Goal: Task Accomplishment & Management: Manage account settings

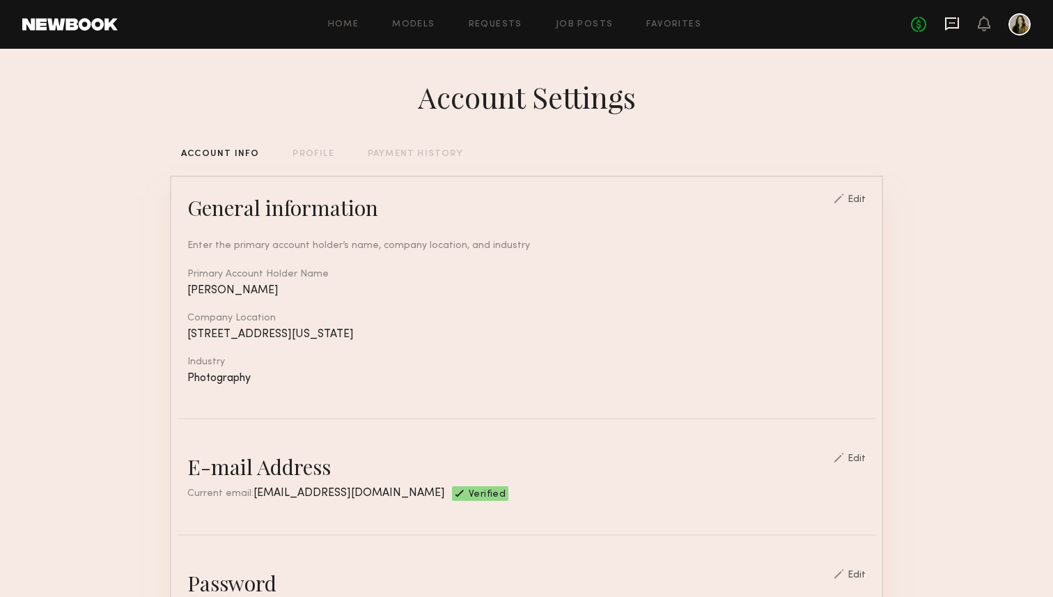
click at [953, 18] on icon at bounding box center [952, 23] width 14 height 13
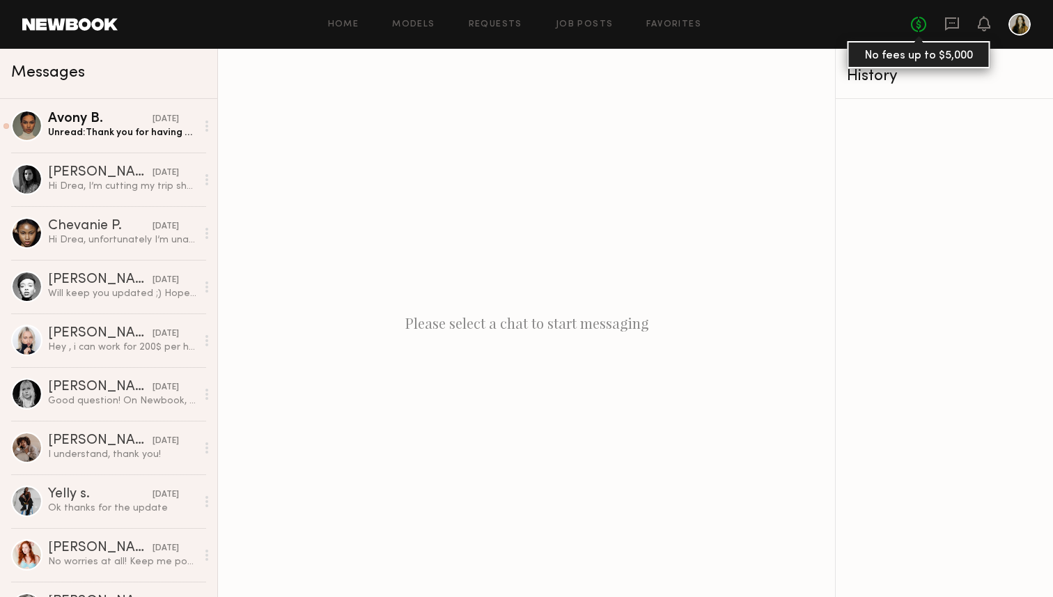
click at [916, 24] on link "No fees up to $5,000" at bounding box center [918, 24] width 15 height 15
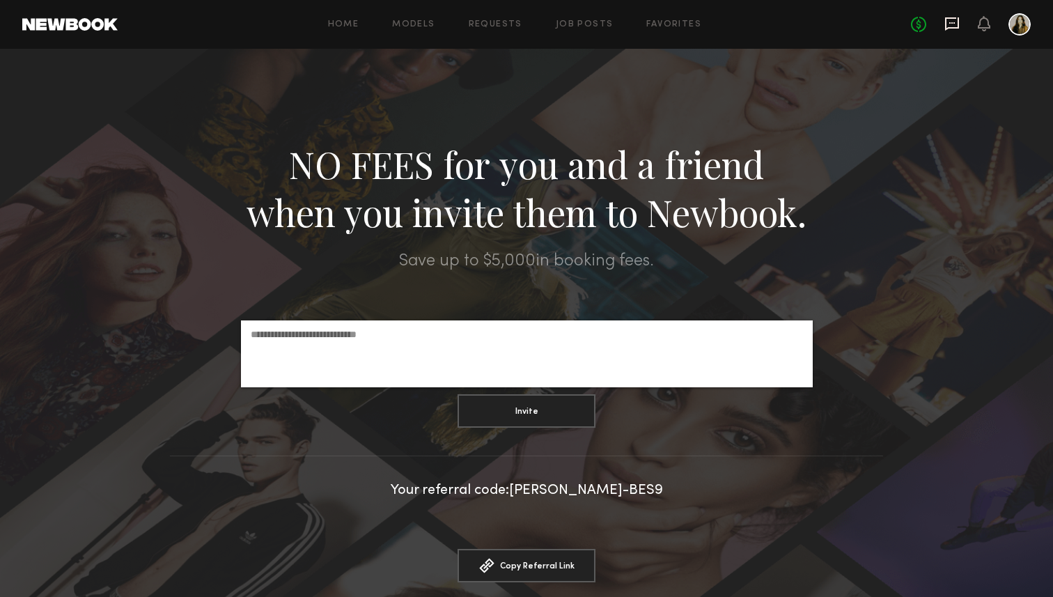
click at [945, 26] on icon at bounding box center [952, 23] width 14 height 13
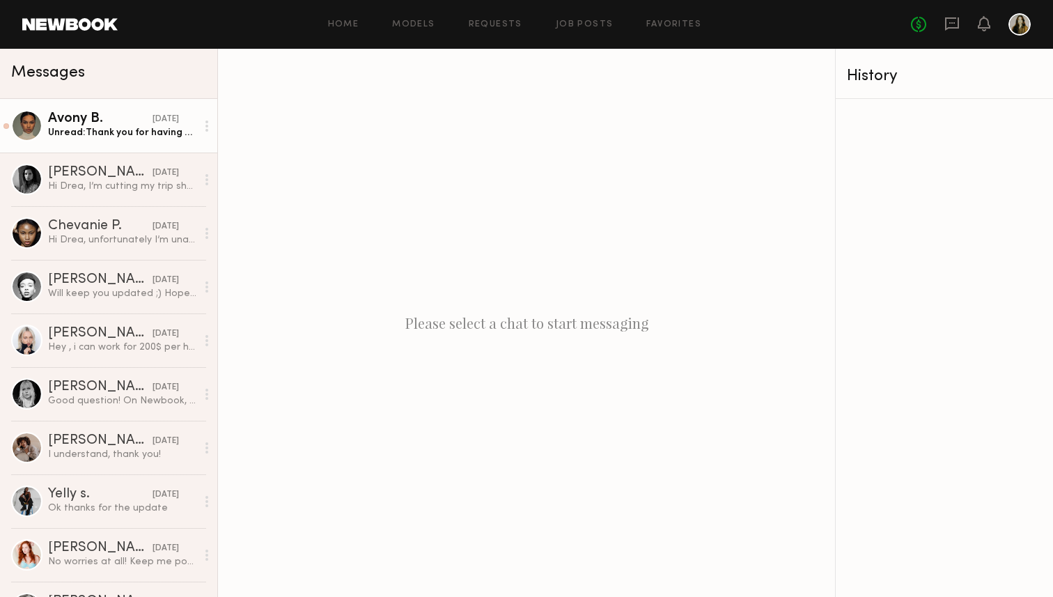
click at [102, 132] on div "Unread: Thank you for having me in the shoot again! I wanted to mention to not …" at bounding box center [122, 132] width 148 height 13
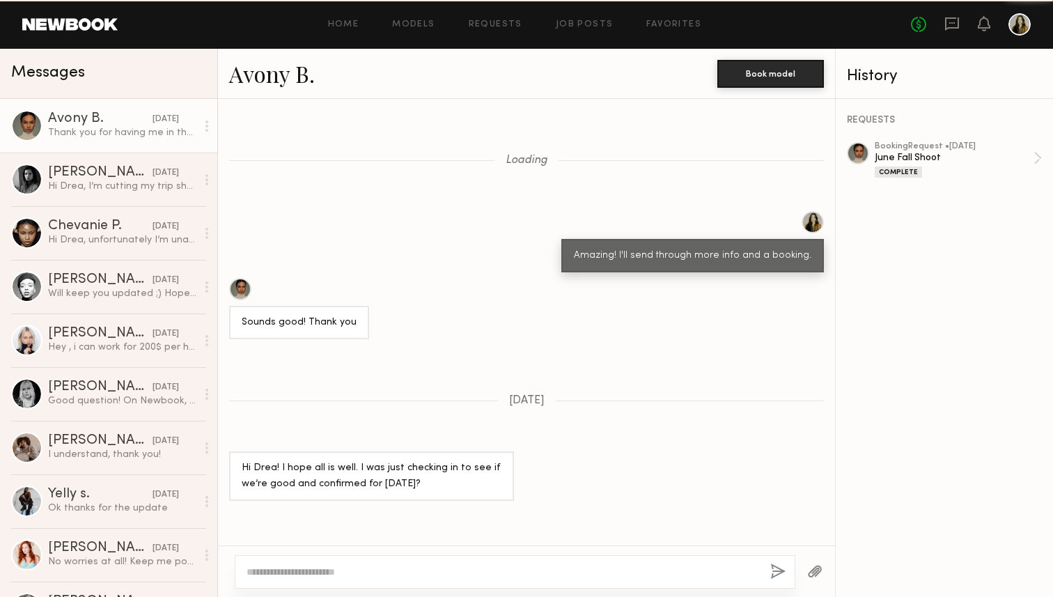
scroll to position [930, 0]
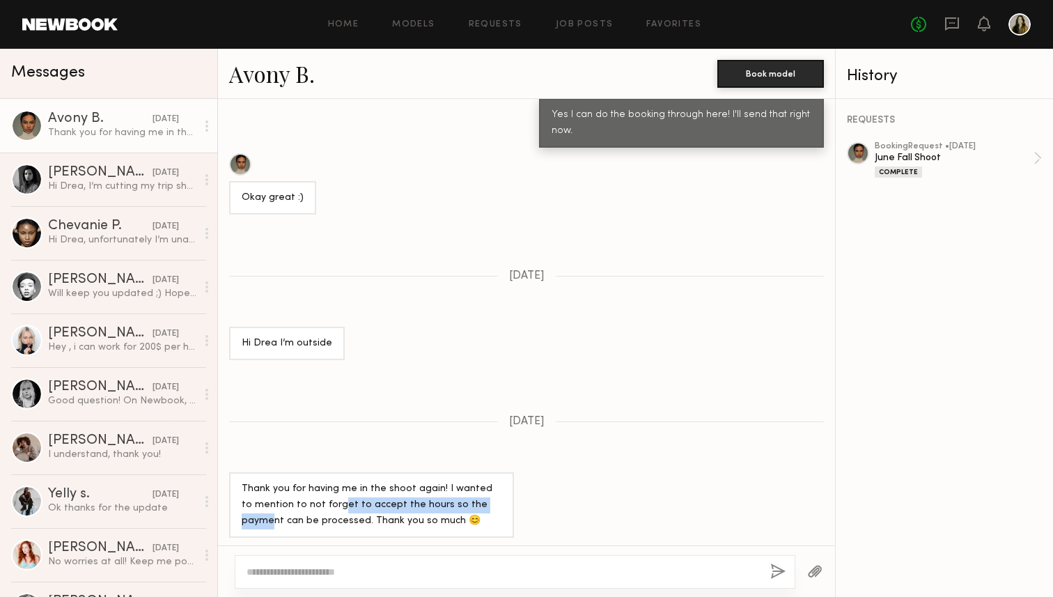
drag, startPoint x: 412, startPoint y: 502, endPoint x: 483, endPoint y: 502, distance: 71.7
click at [483, 502] on div "Thank you for having me in the shoot again! I wanted to mention to not forget t…" at bounding box center [372, 505] width 260 height 48
click at [946, 23] on icon at bounding box center [951, 23] width 15 height 15
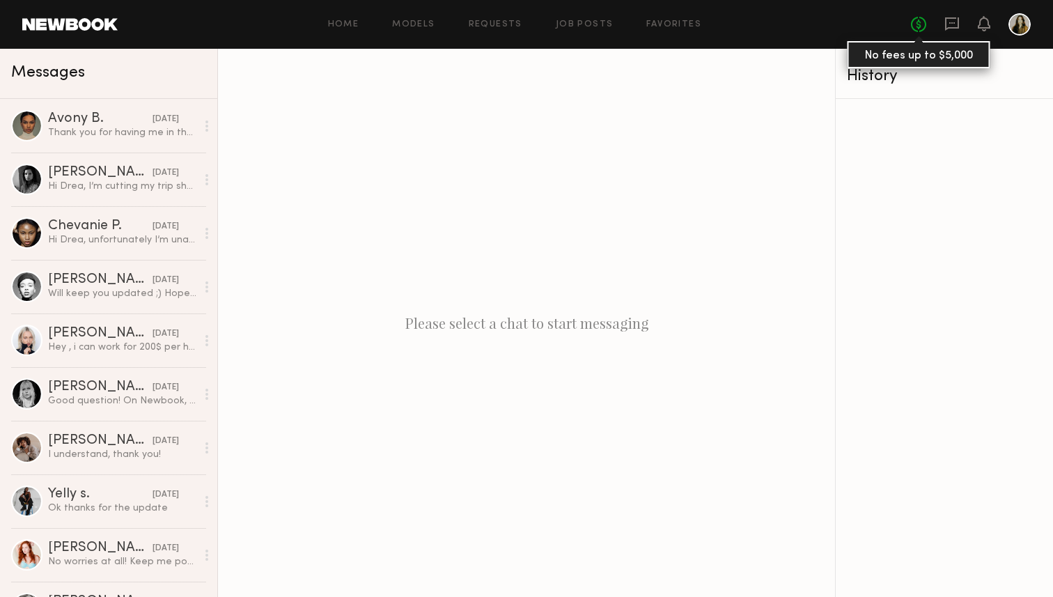
click at [916, 25] on link "No fees up to $5,000" at bounding box center [918, 24] width 15 height 15
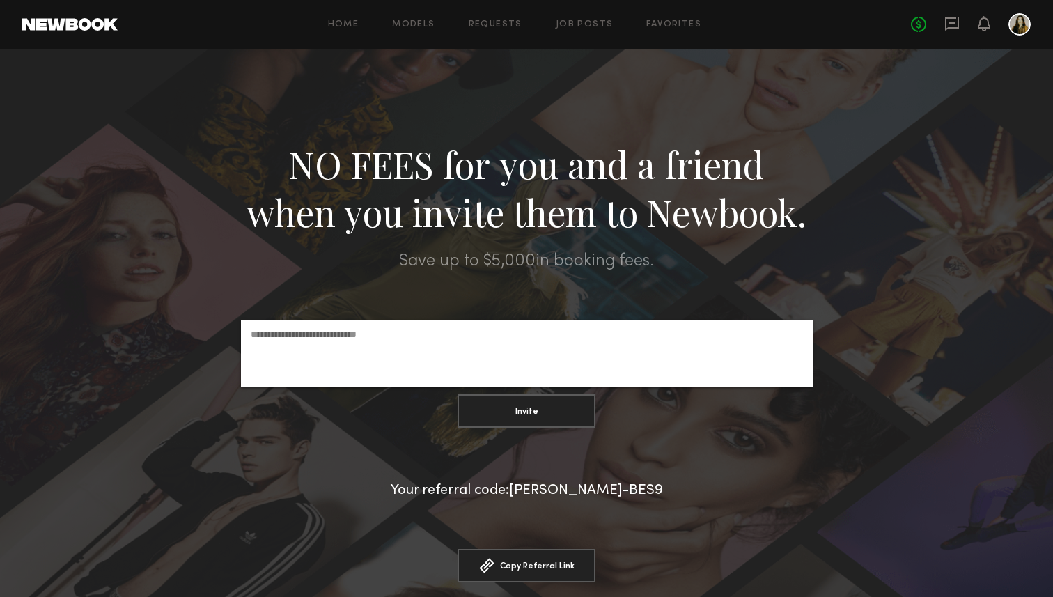
click at [1010, 16] on link at bounding box center [1019, 24] width 22 height 22
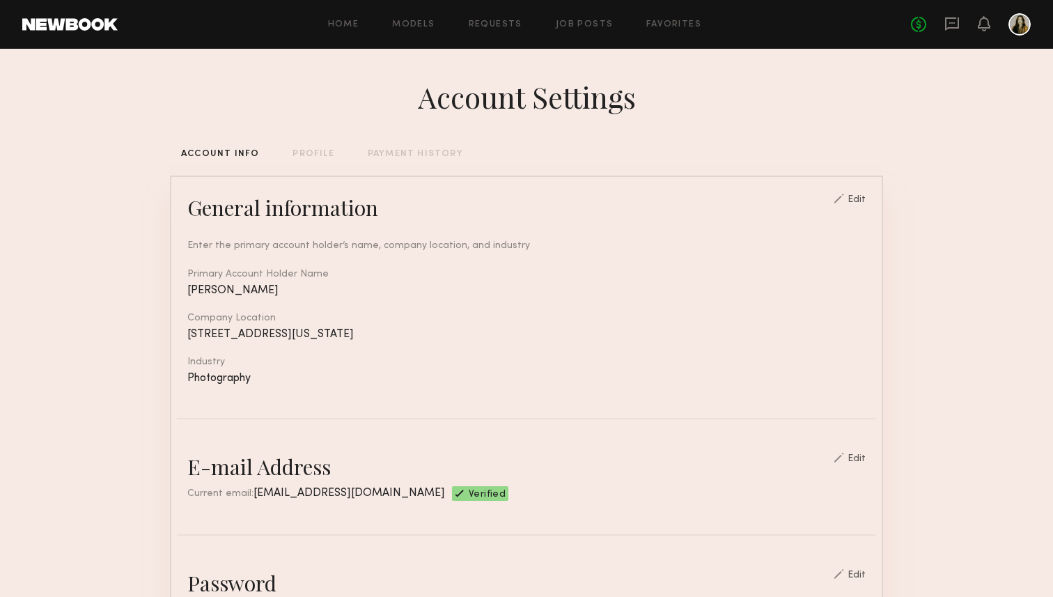
click at [396, 153] on div "PAYMENT HISTORY" at bounding box center [415, 154] width 95 height 9
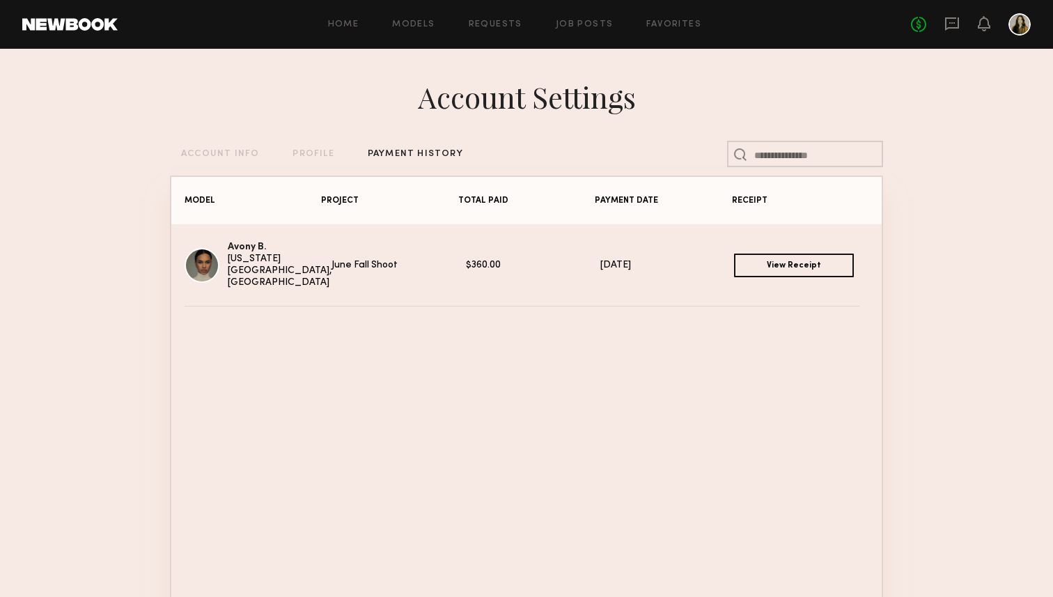
drag, startPoint x: 494, startPoint y: 265, endPoint x: 444, endPoint y: 263, distance: 50.2
click at [444, 263] on div "Avony B. [US_STATE][GEOGRAPHIC_DATA], [GEOGRAPHIC_DATA] June Fall Shoot $360.00…" at bounding box center [527, 265] width 684 height 47
copy div "$360.00"
